Goal: Task Accomplishment & Management: Manage account settings

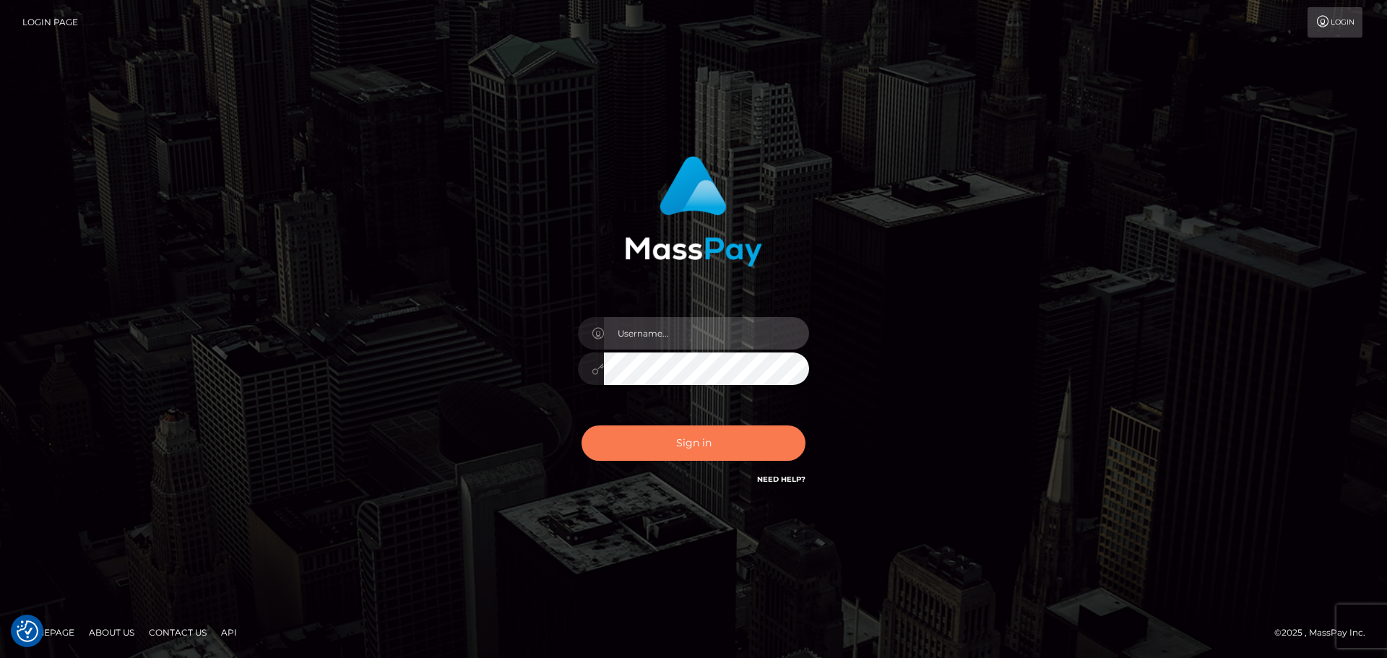
type input "Bedis"
click at [674, 429] on button "Sign in" at bounding box center [694, 443] width 224 height 35
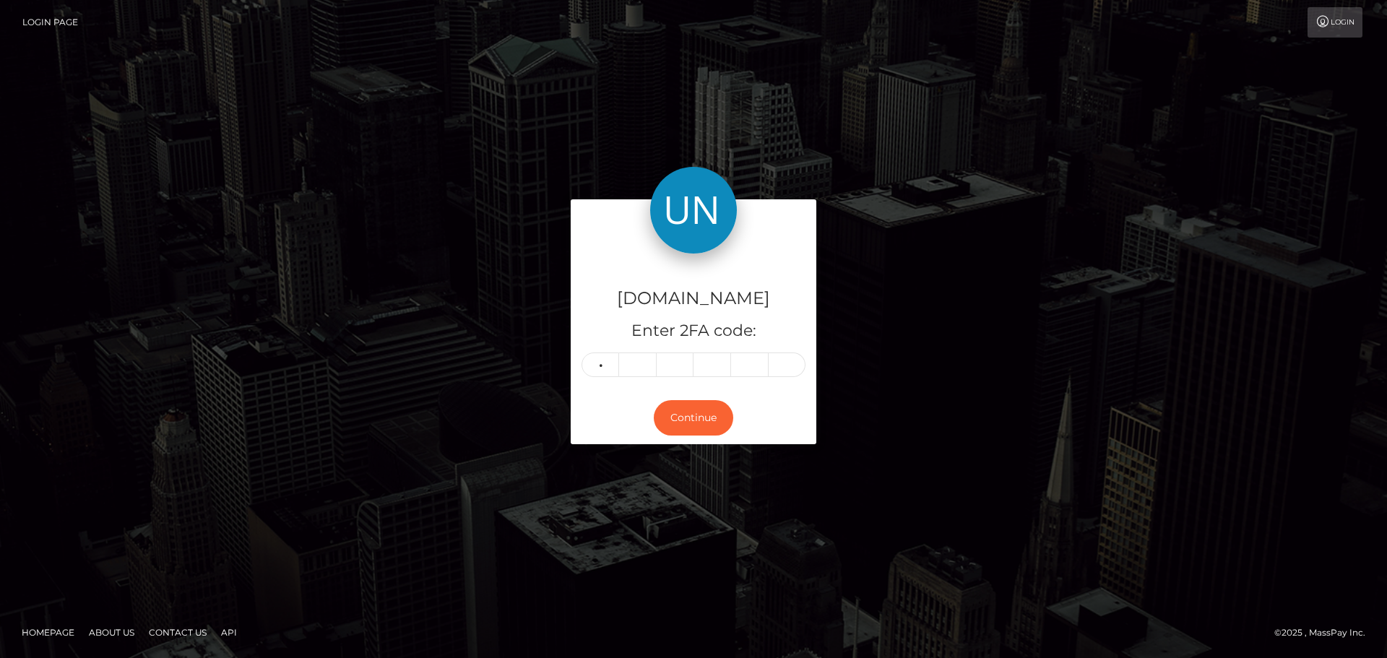
type input "3"
type input "5"
type input "6"
type input "7"
type input "4"
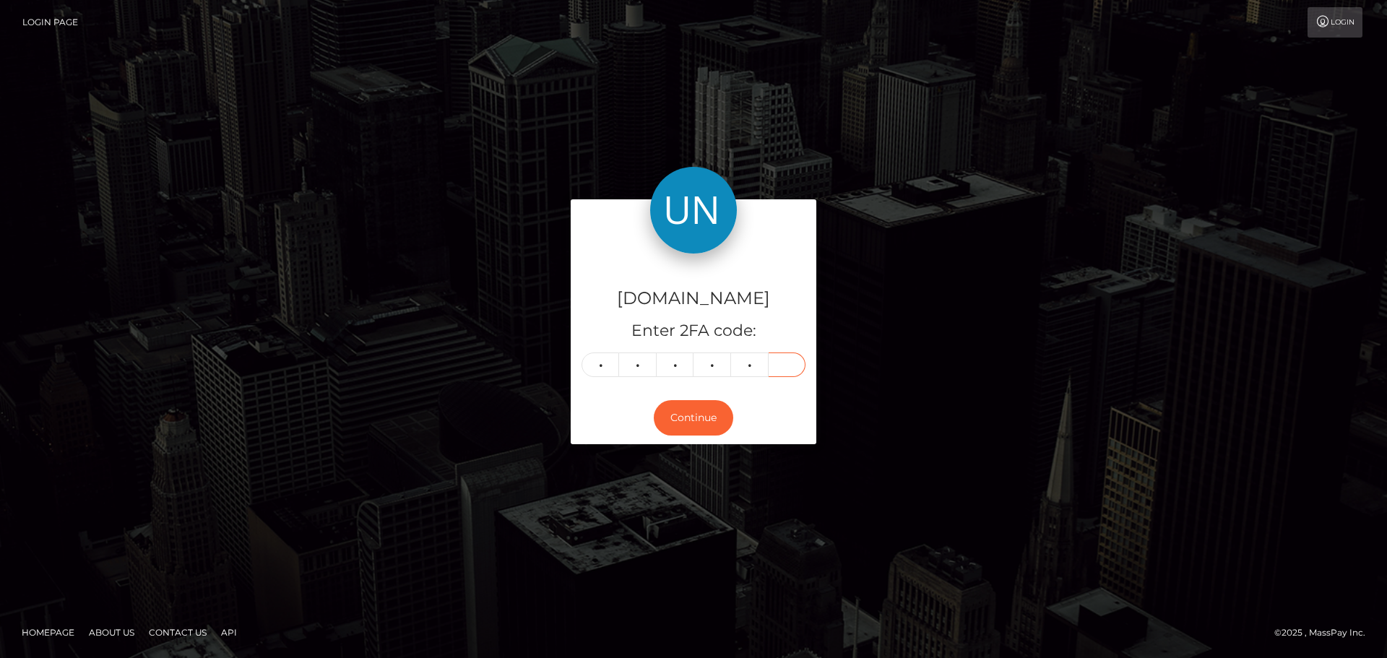
type input "2"
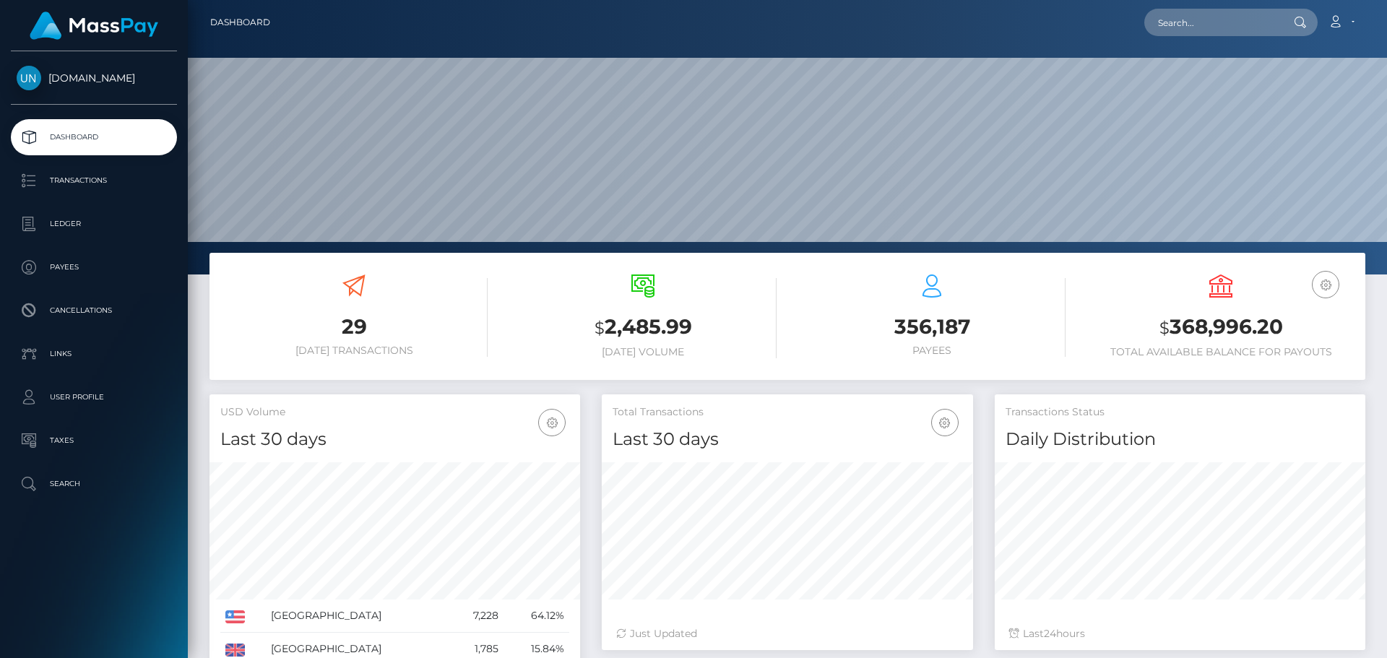
scroll to position [257, 371]
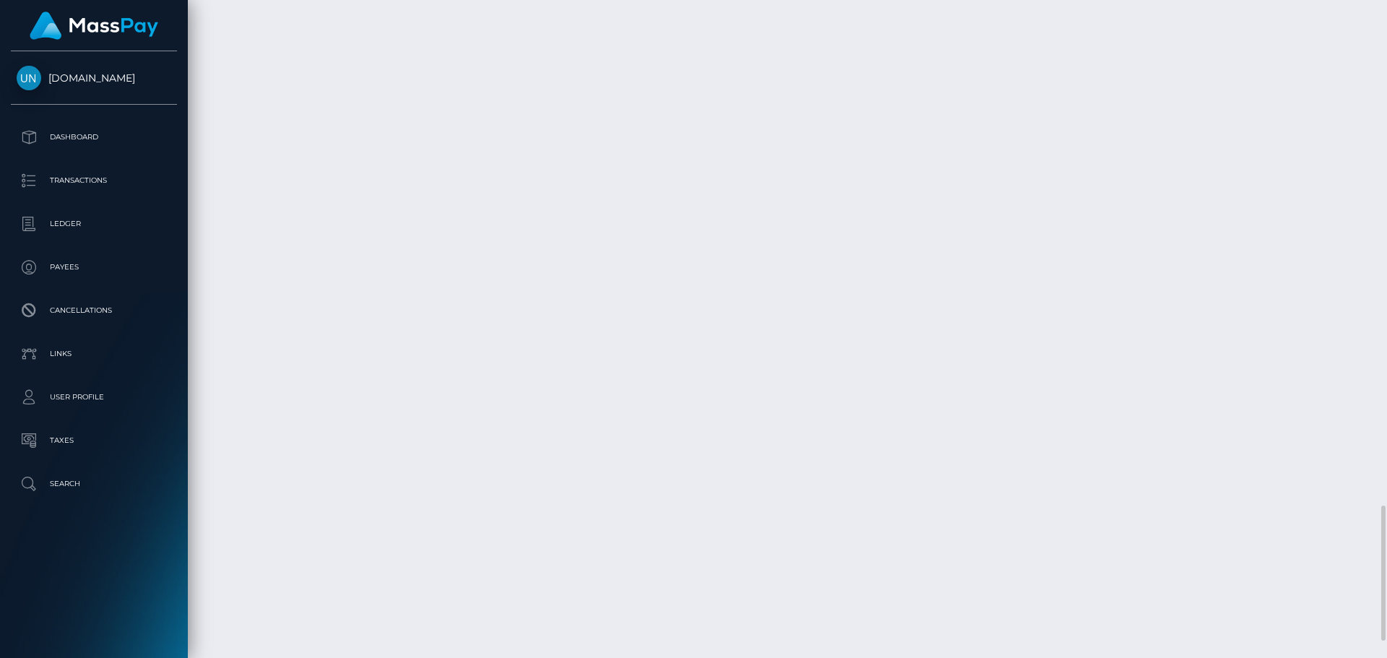
scroll to position [2538, 0]
